Goal: Task Accomplishment & Management: Use online tool/utility

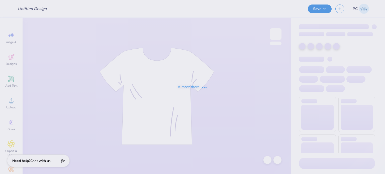
type input "KAP Hoodies"
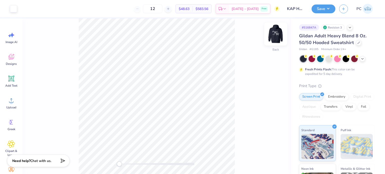
click at [278, 40] on img at bounding box center [276, 34] width 20 height 20
click at [14, 59] on icon at bounding box center [12, 57] width 8 height 8
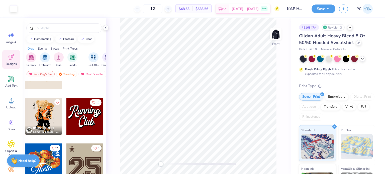
scroll to position [627, 0]
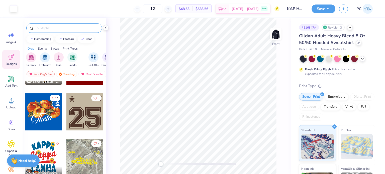
click at [58, 23] on div at bounding box center [64, 28] width 76 height 10
click at [59, 27] on input "text" at bounding box center [67, 28] width 64 height 5
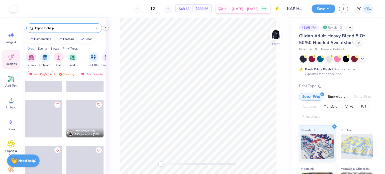
scroll to position [765, 0]
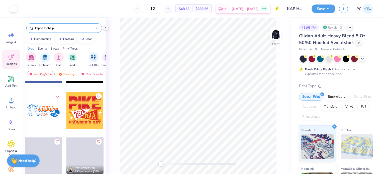
type input "kappa alpha pi"
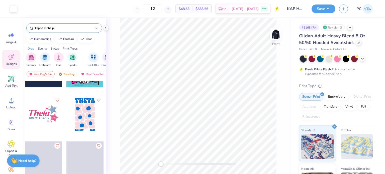
scroll to position [1957, 0]
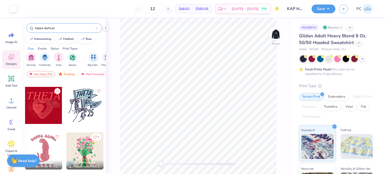
click at [96, 28] on icon at bounding box center [97, 28] width 2 height 2
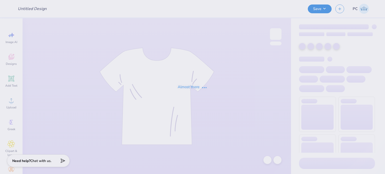
type input "KAP Hoodies"
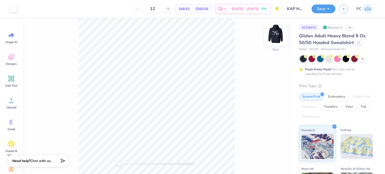
click at [276, 34] on img at bounding box center [276, 34] width 20 height 20
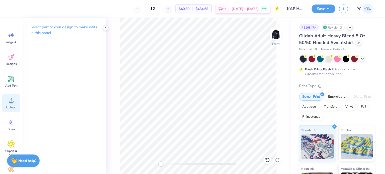
click at [6, 103] on div "Upload" at bounding box center [11, 103] width 18 height 19
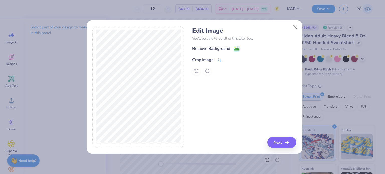
click at [219, 58] on icon at bounding box center [219, 60] width 5 height 5
click at [230, 59] on button at bounding box center [227, 59] width 5 height 5
click at [237, 48] on image at bounding box center [237, 50] width 6 height 6
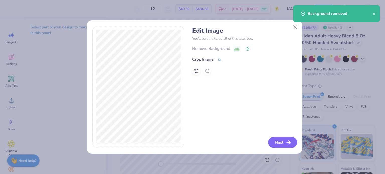
click at [272, 141] on button "Next" at bounding box center [282, 142] width 29 height 11
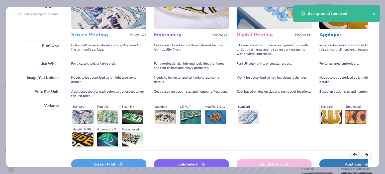
scroll to position [75, 0]
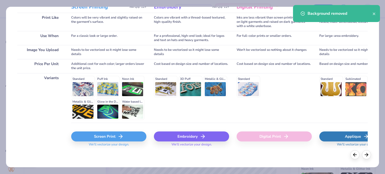
click at [102, 133] on div "Screen Print" at bounding box center [108, 137] width 75 height 10
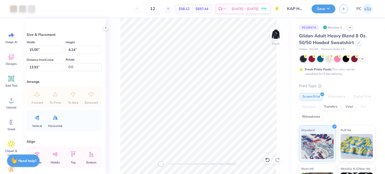
type input "10.51"
type input "2.90"
type input "7.24"
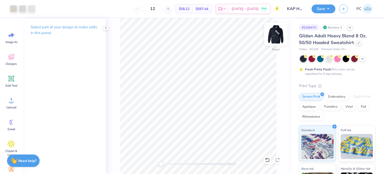
click at [272, 41] on img at bounding box center [276, 34] width 20 height 20
click at [275, 41] on img at bounding box center [276, 34] width 20 height 20
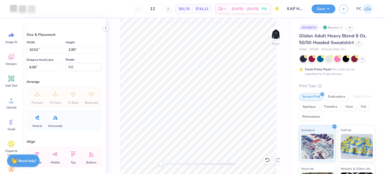
click at [15, 8] on div at bounding box center [13, 8] width 7 height 7
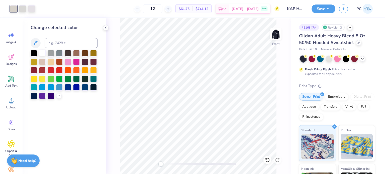
click at [43, 51] on div at bounding box center [42, 53] width 7 height 7
click at [21, 9] on div at bounding box center [22, 8] width 7 height 7
click at [41, 52] on div at bounding box center [42, 53] width 7 height 7
click at [23, 8] on div at bounding box center [22, 8] width 7 height 7
click at [41, 53] on div at bounding box center [42, 53] width 7 height 7
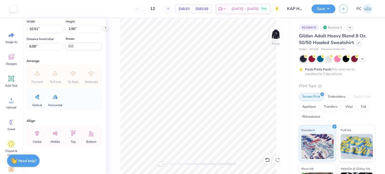
scroll to position [0, 0]
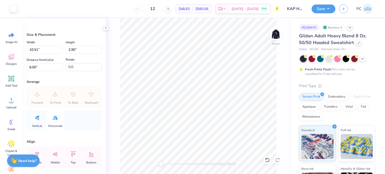
click at [55, 117] on icon at bounding box center [55, 118] width 5 height 4
click at [37, 117] on icon at bounding box center [37, 117] width 4 height 5
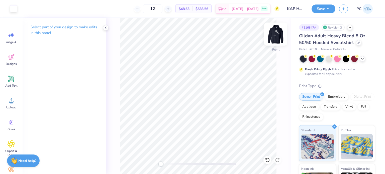
click at [276, 38] on img at bounding box center [276, 34] width 20 height 20
click at [274, 35] on img at bounding box center [276, 34] width 20 height 20
click at [274, 35] on img at bounding box center [276, 34] width 10 height 10
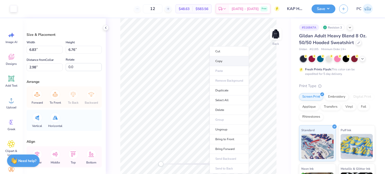
click at [221, 61] on li "Copy" at bounding box center [229, 61] width 39 height 10
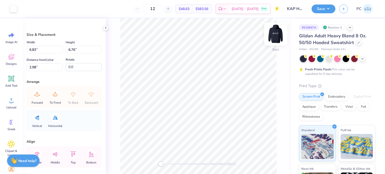
click at [277, 37] on img at bounding box center [276, 34] width 20 height 20
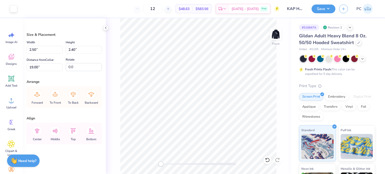
type input "14.80"
click at [231, 119] on li "Group" at bounding box center [235, 120] width 39 height 10
type input "2.53"
type input "16.90"
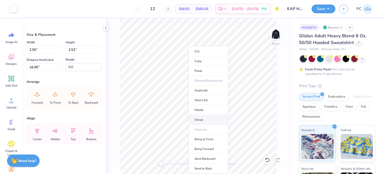
click at [204, 119] on li "Group" at bounding box center [208, 120] width 39 height 10
click at [198, 119] on li "Group" at bounding box center [204, 120] width 39 height 10
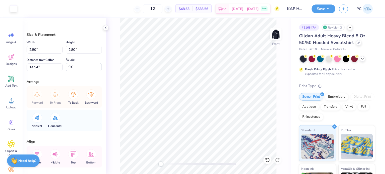
type input "2.53"
type input "18.19"
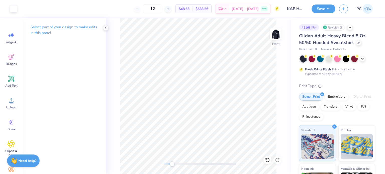
drag, startPoint x: 162, startPoint y: 164, endPoint x: 172, endPoint y: 164, distance: 10.5
click at [172, 164] on div "Accessibility label" at bounding box center [172, 164] width 5 height 5
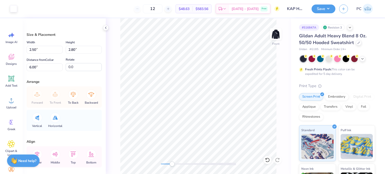
type input "2.53"
type input "2.79"
type input "2.82"
type input "2.50"
type input "2.80"
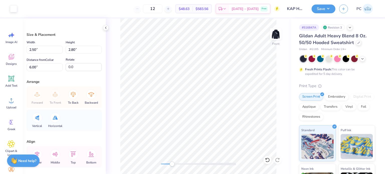
type input "2.79"
click at [72, 49] on input "2.82" at bounding box center [84, 50] width 36 height 8
type input "2.80"
type input "2.77"
type input "6.01"
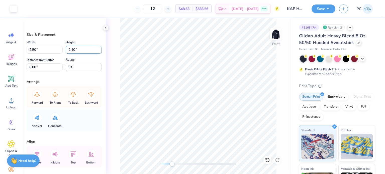
drag, startPoint x: 74, startPoint y: 50, endPoint x: 70, endPoint y: 50, distance: 4.3
click at [70, 50] on input "2.40" at bounding box center [84, 50] width 36 height 8
type input "2.80"
type input "2.91"
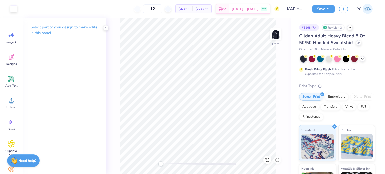
click at [151, 164] on div "Front" at bounding box center [198, 96] width 185 height 156
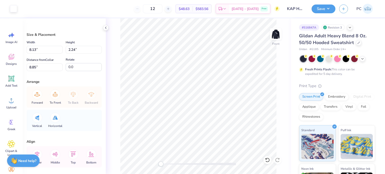
type input "8.13"
type input "2.24"
click at [38, 152] on icon at bounding box center [37, 154] width 10 height 10
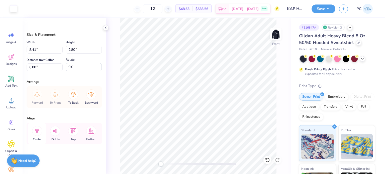
click at [38, 130] on icon at bounding box center [37, 131] width 10 height 10
click at [39, 132] on icon at bounding box center [37, 131] width 10 height 10
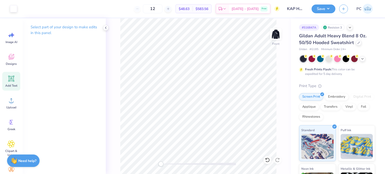
click at [10, 82] on icon at bounding box center [12, 79] width 8 height 8
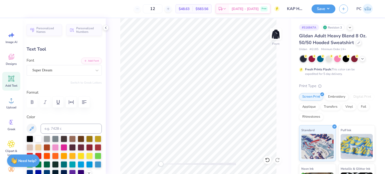
scroll to position [4, 1]
click at [49, 69] on div "Super Dream" at bounding box center [62, 70] width 61 height 8
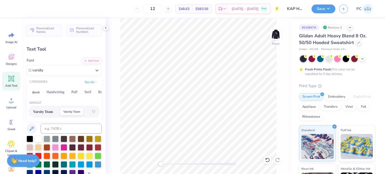
click at [49, 114] on span "Varsity Team" at bounding box center [43, 111] width 20 height 5
type input "varsity"
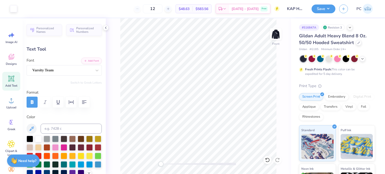
type input "6.53"
type input "1.90"
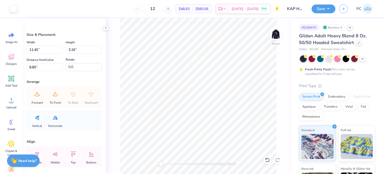
type input "11.45"
type input "3.16"
click at [39, 151] on icon at bounding box center [37, 154] width 10 height 10
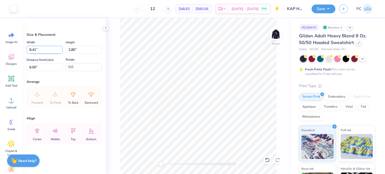
drag, startPoint x: 42, startPoint y: 52, endPoint x: 30, endPoint y: 51, distance: 12.3
click at [30, 51] on input "8.41" at bounding box center [45, 50] width 36 height 8
type input "6.00"
type input "2.00"
type input "6.40"
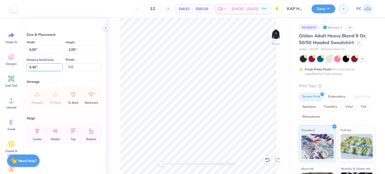
drag, startPoint x: 44, startPoint y: 67, endPoint x: 29, endPoint y: 68, distance: 15.3
click at [29, 68] on input "6.40" at bounding box center [45, 67] width 36 height 8
type input "6.00"
click at [37, 137] on div "Center" at bounding box center [37, 133] width 18 height 21
click at [36, 130] on icon at bounding box center [37, 131] width 5 height 6
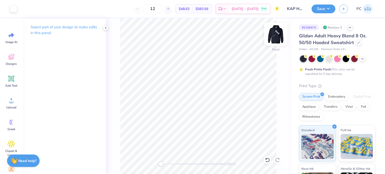
click at [279, 36] on img at bounding box center [276, 34] width 20 height 20
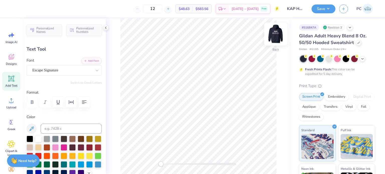
click at [277, 37] on img at bounding box center [276, 34] width 20 height 20
type input "6.08"
type input "0.74"
type input "14.31"
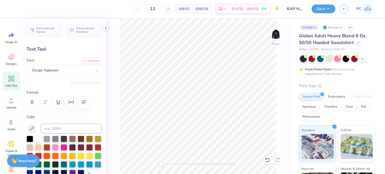
type textarea "Premier Pre-Law Fraternity"
type input "9.90"
type input "0.72"
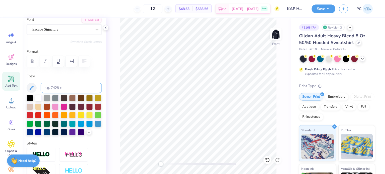
scroll to position [0, 0]
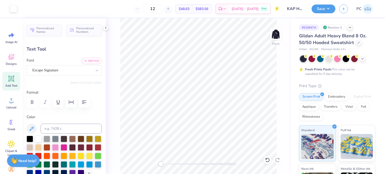
type input "12.20"
drag, startPoint x: 161, startPoint y: 165, endPoint x: 165, endPoint y: 163, distance: 5.1
click at [165, 163] on div "Accessibility label" at bounding box center [165, 164] width 5 height 5
type input "12.57"
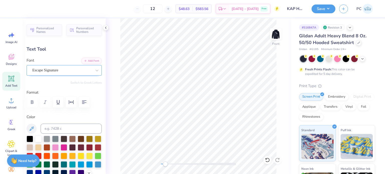
click at [85, 70] on div "Escape Signature" at bounding box center [62, 70] width 61 height 8
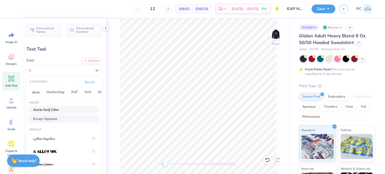
click at [59, 109] on span "Averia Serif Libre" at bounding box center [46, 109] width 26 height 5
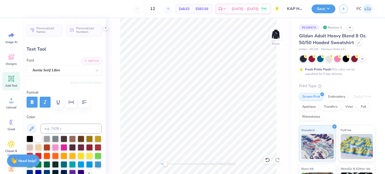
click at [47, 99] on icon "button" at bounding box center [45, 102] width 6 height 6
click at [37, 104] on button "button" at bounding box center [32, 102] width 11 height 11
type input "12.08"
type input "0.88"
type input "12.49"
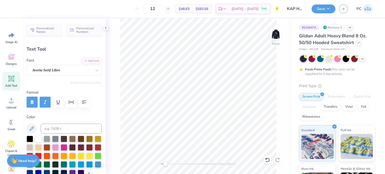
click at [47, 100] on icon "button" at bounding box center [45, 102] width 6 height 6
click at [61, 68] on div "Averia Serif Libre" at bounding box center [62, 70] width 61 height 8
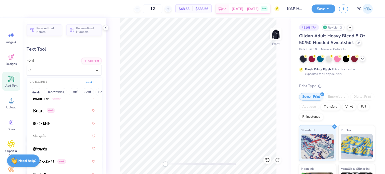
scroll to position [351, 0]
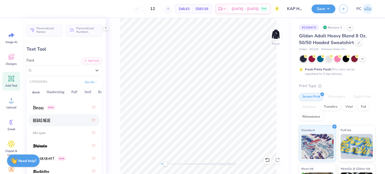
click at [68, 118] on div at bounding box center [64, 120] width 62 height 9
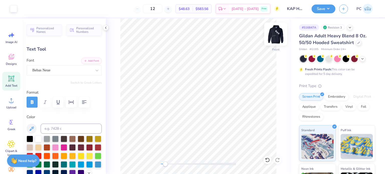
click at [278, 38] on img at bounding box center [276, 34] width 20 height 20
type input "5.99"
type input "0.73"
type input "12.00"
click at [277, 35] on img at bounding box center [276, 34] width 20 height 20
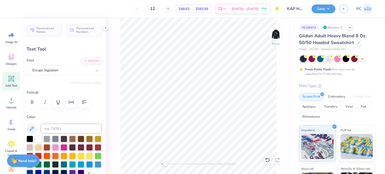
type input "6.08"
type input "0.74"
type input "14.31"
type input "6.28"
type input "0.76"
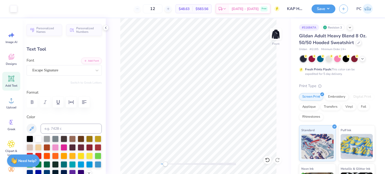
type input "13.95"
click at [158, 163] on div "Front" at bounding box center [198, 96] width 185 height 156
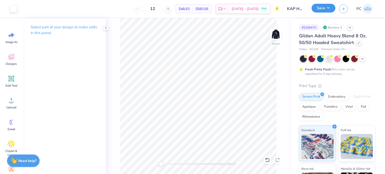
click at [326, 9] on button "Save" at bounding box center [324, 8] width 24 height 9
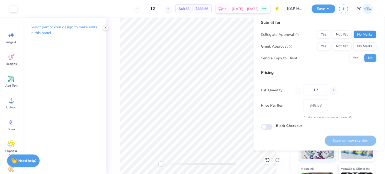
click at [370, 38] on button "No Marks" at bounding box center [365, 35] width 23 height 8
click at [369, 44] on button "No Marks" at bounding box center [365, 46] width 23 height 8
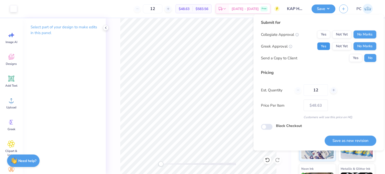
click at [325, 46] on button "Yes" at bounding box center [323, 46] width 13 height 8
click at [342, 141] on button "Save as new revision" at bounding box center [351, 141] width 52 height 10
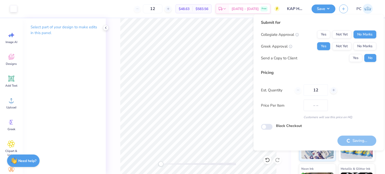
type input "$48.63"
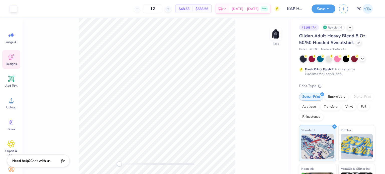
click at [11, 57] on icon at bounding box center [12, 57] width 8 height 8
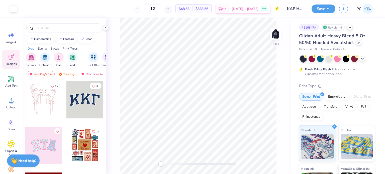
scroll to position [100, 0]
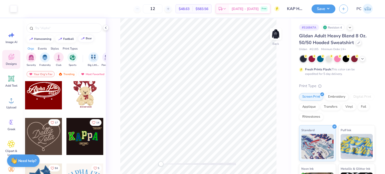
click at [87, 39] on div "bear" at bounding box center [89, 38] width 6 height 3
type input "bear"
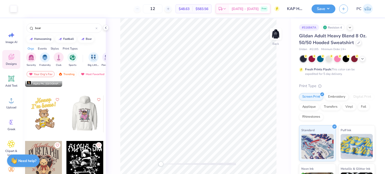
scroll to position [451, 0]
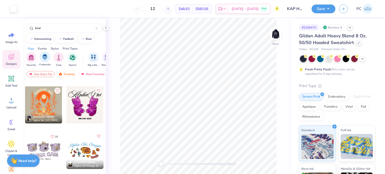
click at [44, 58] on img "filter for Fraternity" at bounding box center [45, 57] width 6 height 6
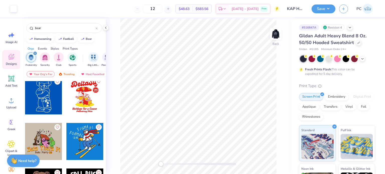
scroll to position [527, 0]
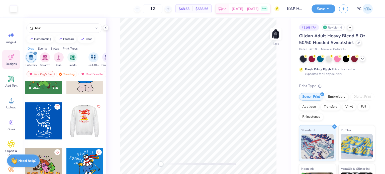
click at [38, 120] on div at bounding box center [43, 121] width 37 height 37
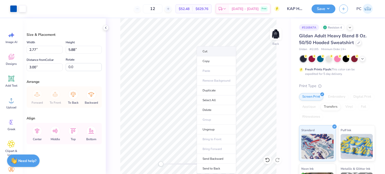
click at [207, 52] on li "Cut" at bounding box center [216, 51] width 39 height 10
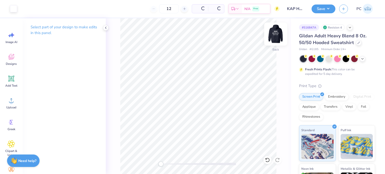
click at [276, 35] on img at bounding box center [276, 34] width 20 height 20
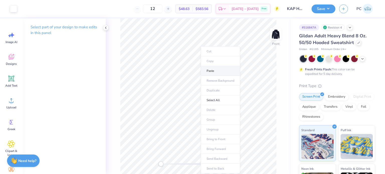
click at [214, 73] on li "Paste" at bounding box center [220, 71] width 39 height 10
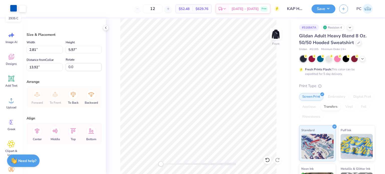
click at [16, 9] on div at bounding box center [13, 8] width 7 height 7
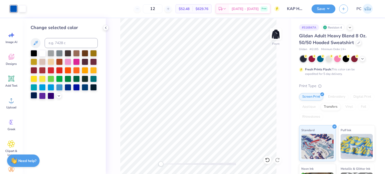
click at [34, 97] on div at bounding box center [34, 95] width 7 height 7
click at [105, 28] on icon at bounding box center [106, 28] width 4 height 4
